Goal: Information Seeking & Learning: Learn about a topic

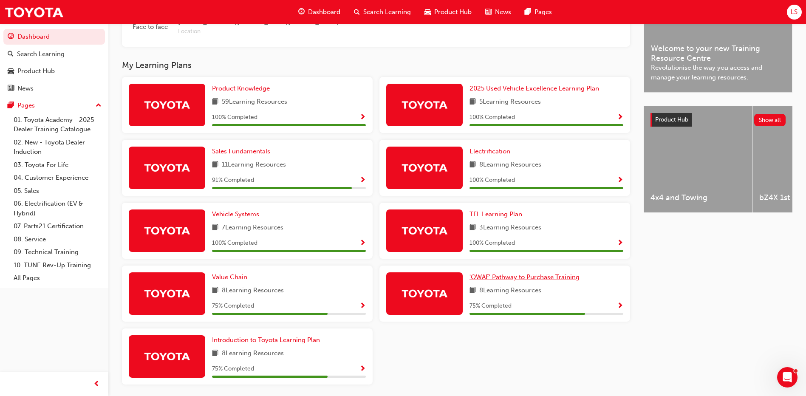
scroll to position [285, 0]
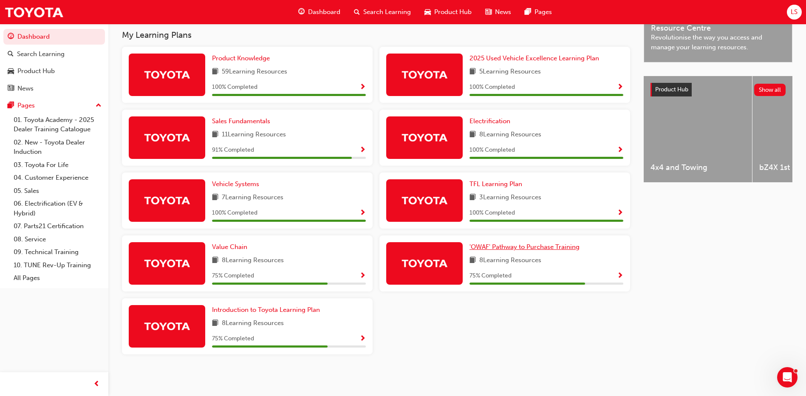
click at [575, 247] on span "'OWAF' Pathway to Purchase Training" at bounding box center [524, 247] width 110 height 8
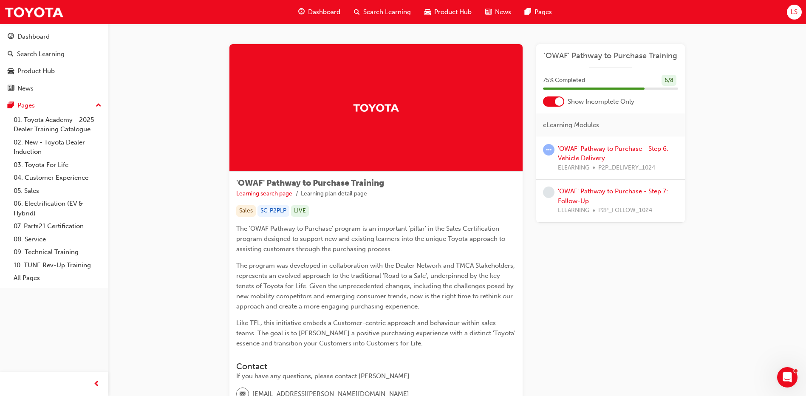
click at [595, 152] on div "'OWAF' Pathway to Purchase - Step 6: Vehicle Delivery ELEARNING P2P_DELIVERY_10…" at bounding box center [618, 158] width 120 height 29
click at [595, 149] on link "'OWAF' Pathway to Purchase - Step 6: Vehicle Delivery" at bounding box center [613, 153] width 110 height 17
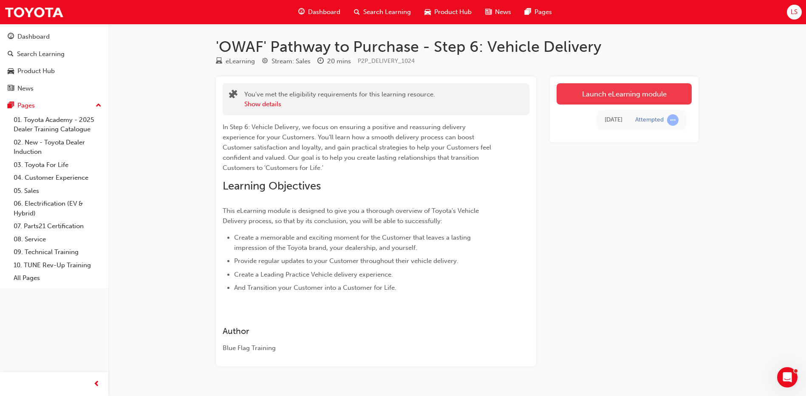
click at [656, 92] on link "Launch eLearning module" at bounding box center [623, 93] width 135 height 21
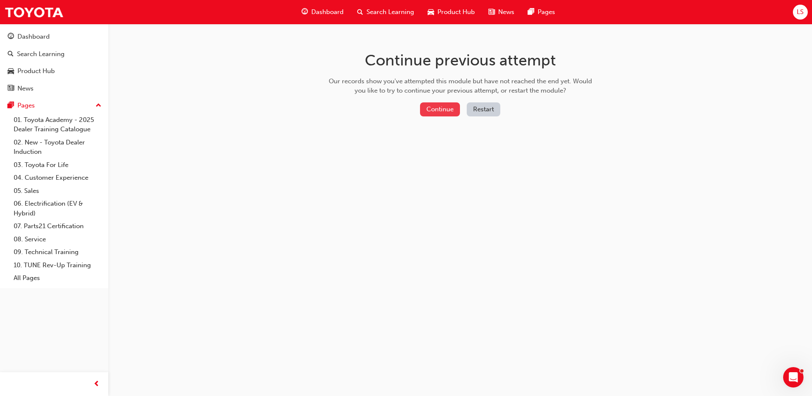
click at [442, 111] on button "Continue" at bounding box center [440, 109] width 40 height 14
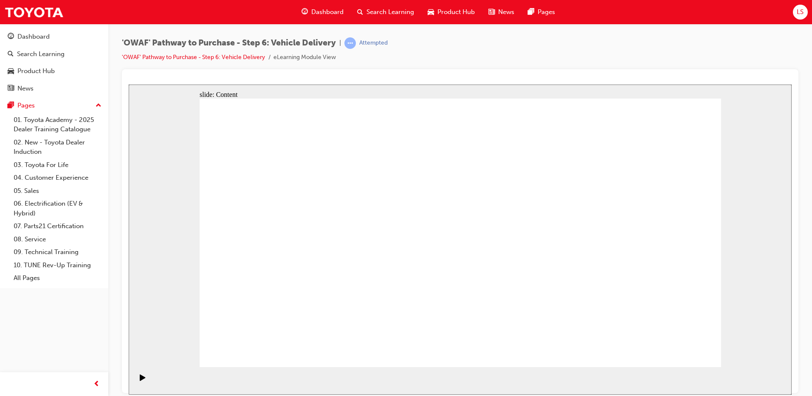
click at [135, 377] on div "Play (Ctrl+Alt+P)" at bounding box center [142, 381] width 14 height 14
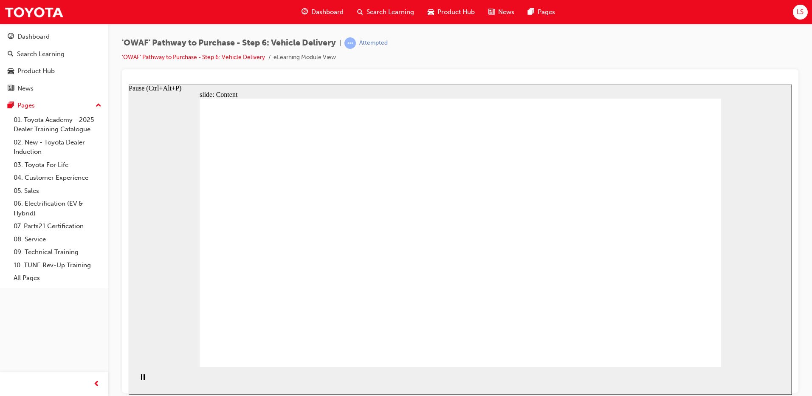
drag, startPoint x: 528, startPoint y: 151, endPoint x: 527, endPoint y: 158, distance: 7.4
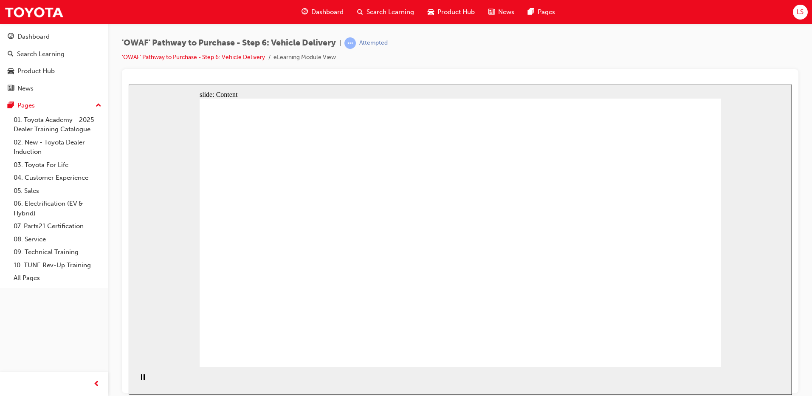
drag, startPoint x: 688, startPoint y: 115, endPoint x: 697, endPoint y: 115, distance: 8.9
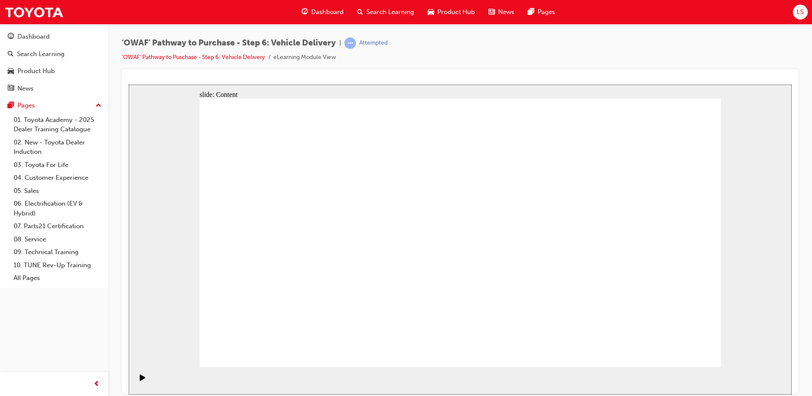
drag, startPoint x: 670, startPoint y: 251, endPoint x: 597, endPoint y: 248, distance: 72.7
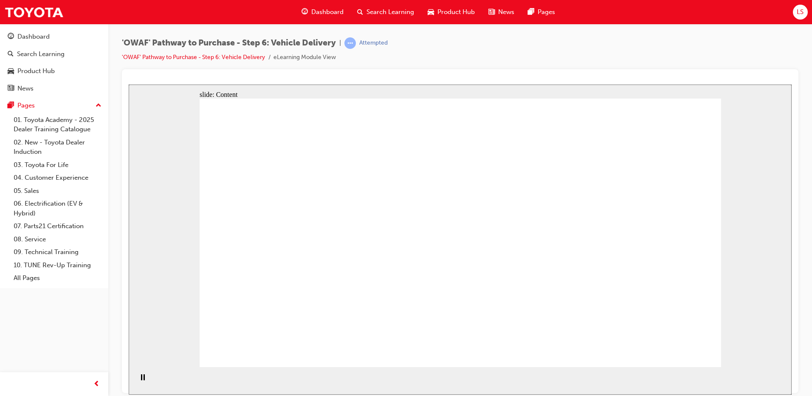
click at [763, 297] on div "slide: Content Rectangle 2 Rectangle Rectangle 6 Nick EV Buyer Group 1 Rectangl…" at bounding box center [460, 239] width 663 height 310
click at [785, 320] on div "slide: Content Rectangle 2 Rectangle Rectangle 6 Nick EV Buyer Group 1 Rectangl…" at bounding box center [460, 239] width 663 height 310
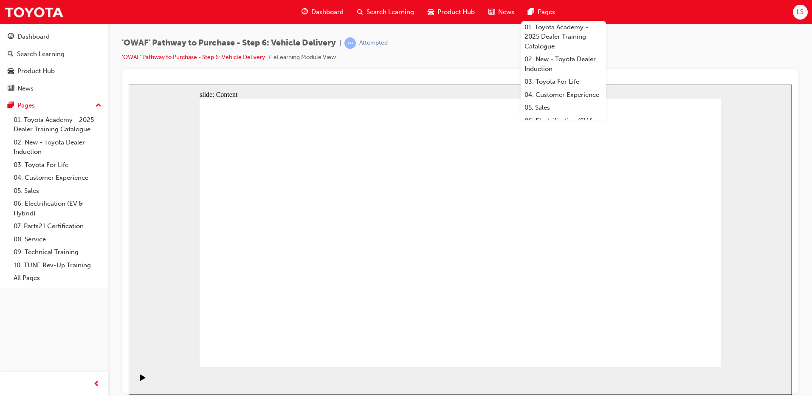
drag, startPoint x: 259, startPoint y: 172, endPoint x: 276, endPoint y: 176, distance: 17.5
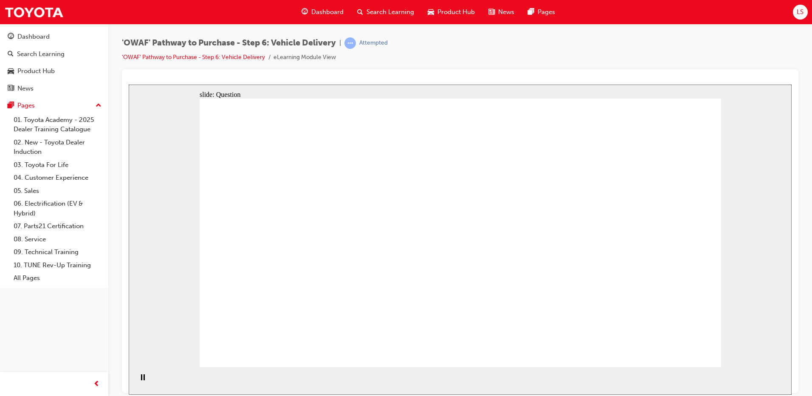
radio input "true"
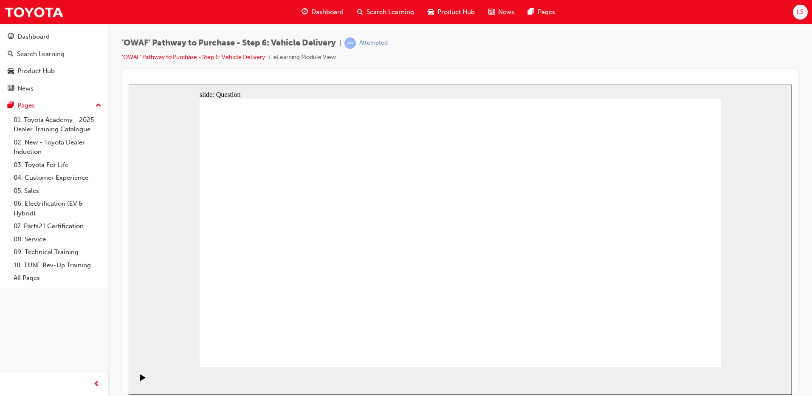
radio input "true"
drag, startPoint x: 362, startPoint y: 326, endPoint x: 357, endPoint y: 324, distance: 5.3
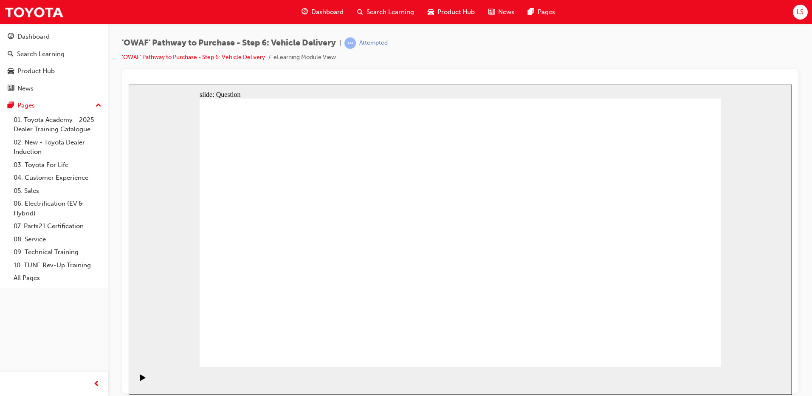
drag, startPoint x: 368, startPoint y: 295, endPoint x: 386, endPoint y: 214, distance: 82.7
drag, startPoint x: 464, startPoint y: 295, endPoint x: 548, endPoint y: 253, distance: 94.0
drag, startPoint x: 440, startPoint y: 296, endPoint x: 535, endPoint y: 217, distance: 123.3
drag, startPoint x: 588, startPoint y: 289, endPoint x: 356, endPoint y: 242, distance: 236.7
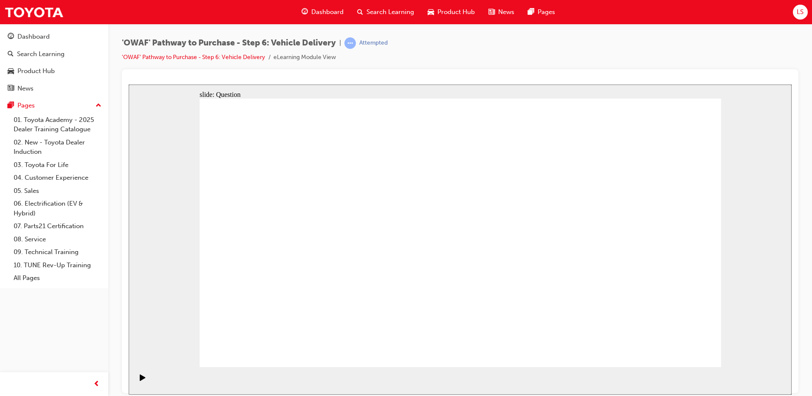
drag, startPoint x: 668, startPoint y: 341, endPoint x: 679, endPoint y: 351, distance: 15.1
drag, startPoint x: 293, startPoint y: 197, endPoint x: 332, endPoint y: 223, distance: 46.8
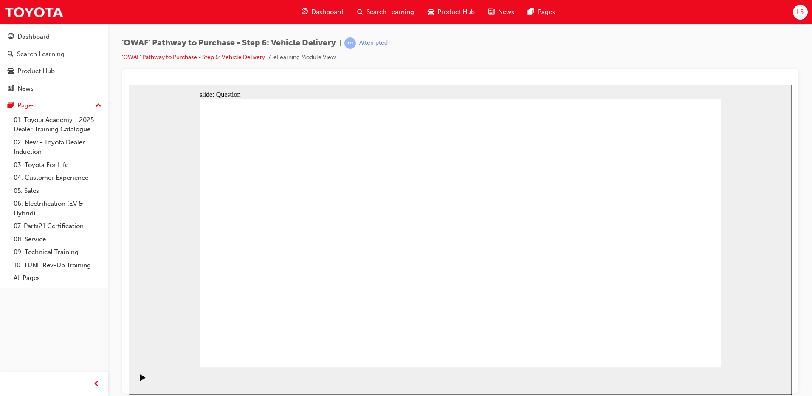
checkbox input "true"
drag, startPoint x: 570, startPoint y: 169, endPoint x: 585, endPoint y: 185, distance: 21.6
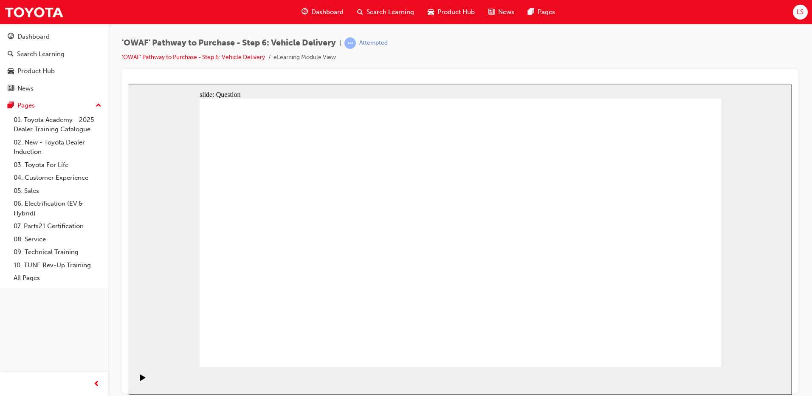
checkbox input "true"
drag, startPoint x: 612, startPoint y: 281, endPoint x: 335, endPoint y: 306, distance: 277.6
drag, startPoint x: 642, startPoint y: 274, endPoint x: 321, endPoint y: 298, distance: 321.5
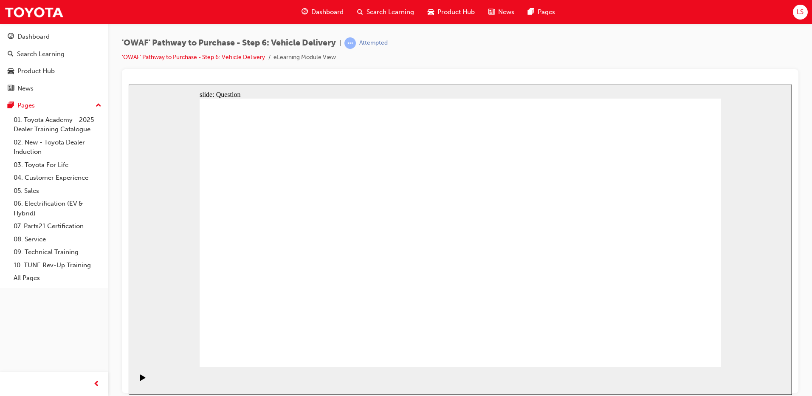
drag, startPoint x: 635, startPoint y: 264, endPoint x: 462, endPoint y: 289, distance: 174.6
drag, startPoint x: 629, startPoint y: 268, endPoint x: 313, endPoint y: 286, distance: 316.9
drag, startPoint x: 661, startPoint y: 268, endPoint x: 324, endPoint y: 288, distance: 337.0
drag, startPoint x: 621, startPoint y: 273, endPoint x: 471, endPoint y: 289, distance: 150.3
drag, startPoint x: 670, startPoint y: 276, endPoint x: 356, endPoint y: 293, distance: 314.7
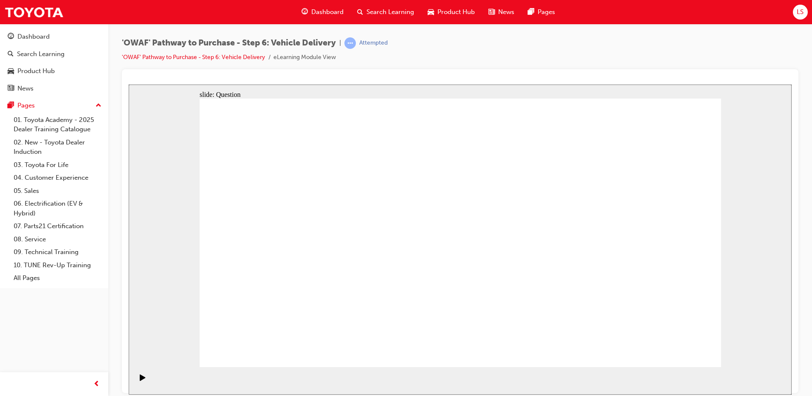
drag, startPoint x: 635, startPoint y: 274, endPoint x: 301, endPoint y: 301, distance: 334.4
radio input "true"
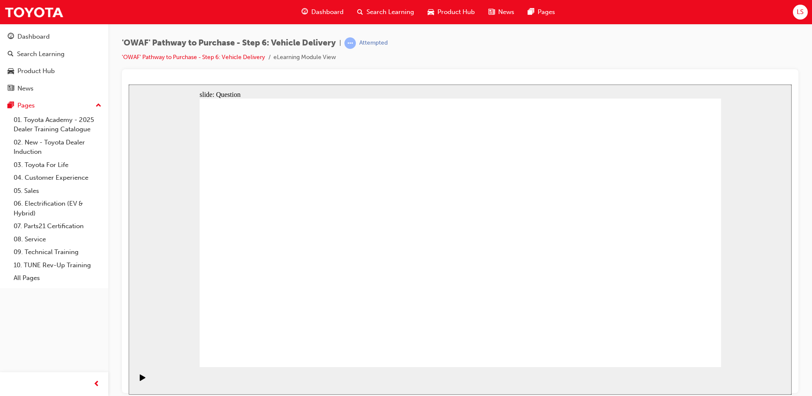
radio input "true"
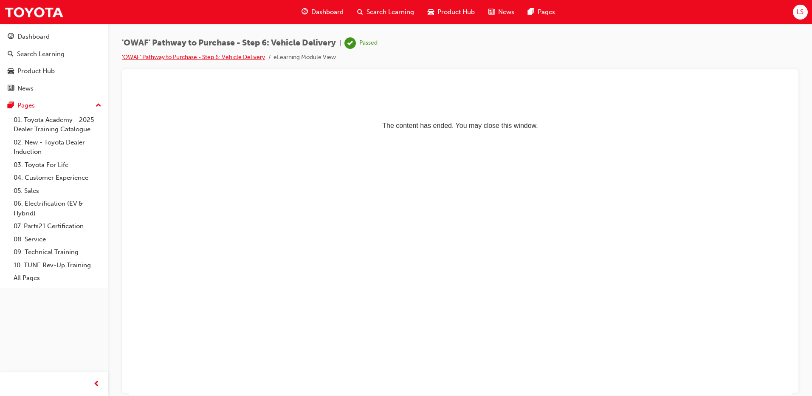
click at [203, 57] on link "'OWAF' Pathway to Purchase - Step 6: Vehicle Delivery" at bounding box center [193, 57] width 143 height 7
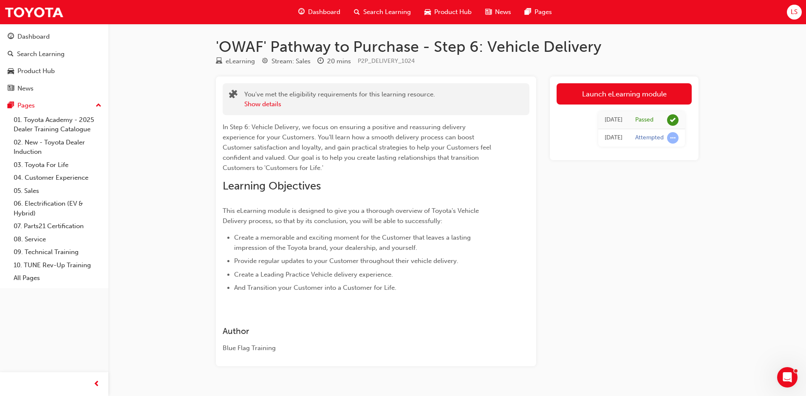
click at [317, 5] on div "Dashboard" at bounding box center [319, 11] width 56 height 17
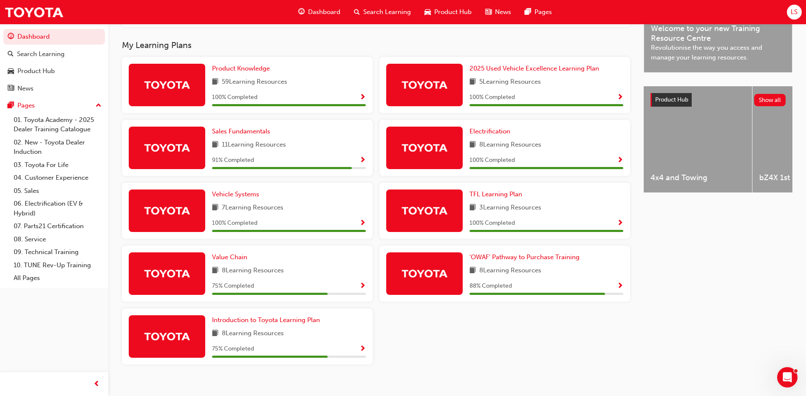
scroll to position [285, 0]
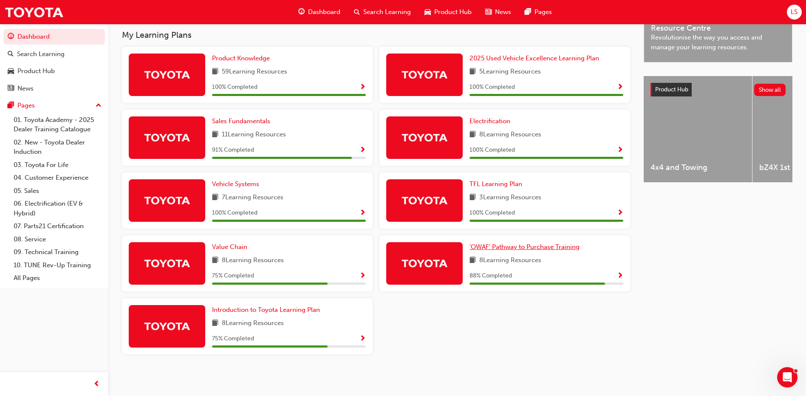
click at [548, 251] on link "'OWAF' Pathway to Purchase Training" at bounding box center [525, 247] width 113 height 10
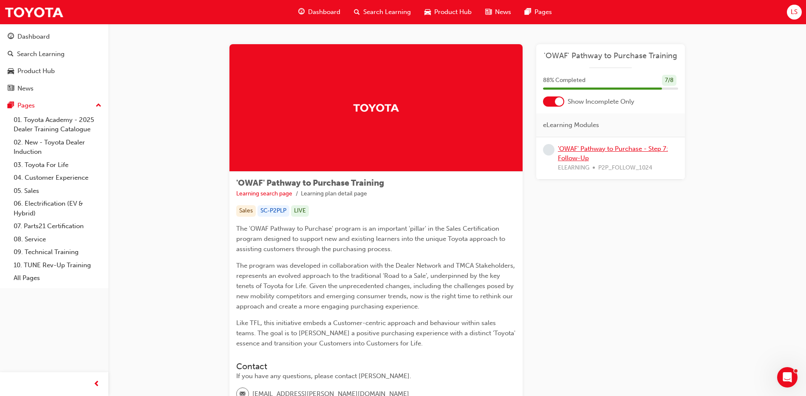
click at [594, 150] on link "'OWAF' Pathway to Purchase - Step 7: Follow-Up" at bounding box center [613, 153] width 110 height 17
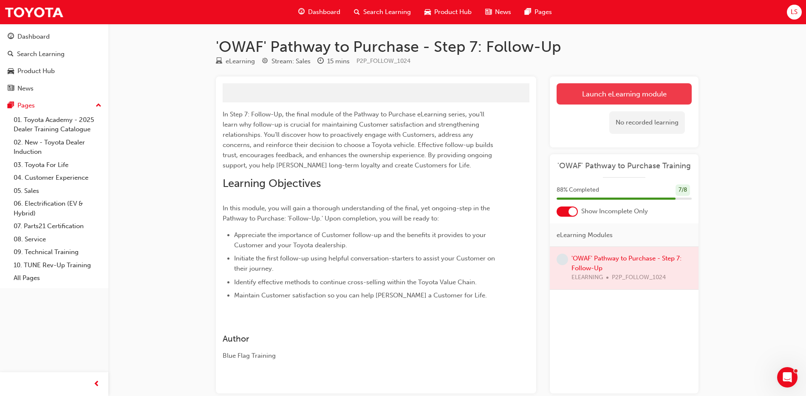
click at [620, 96] on link "Launch eLearning module" at bounding box center [623, 93] width 135 height 21
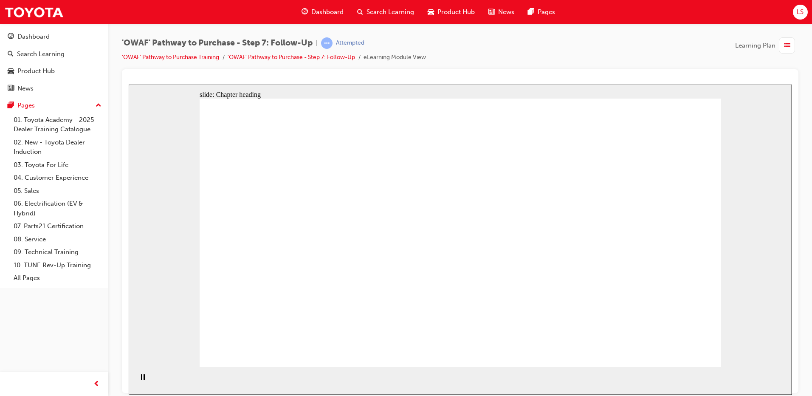
click at [811, 256] on html "Your version of Internet Explorer is outdated and not supported. Please upgrade…" at bounding box center [406, 198] width 812 height 396
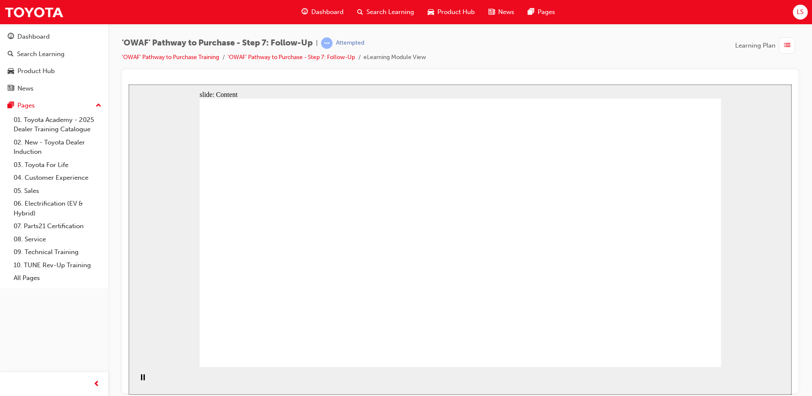
drag, startPoint x: 683, startPoint y: 346, endPoint x: 677, endPoint y: 340, distance: 8.1
